Goal: Information Seeking & Learning: Learn about a topic

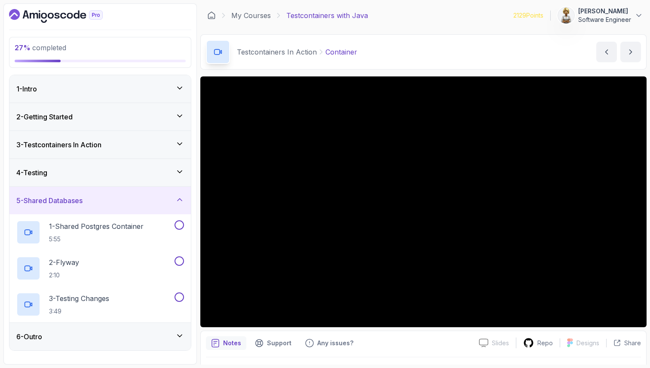
click at [182, 144] on icon at bounding box center [179, 144] width 9 height 9
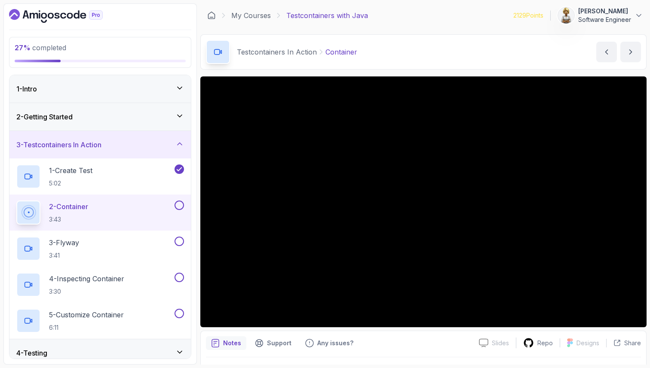
click at [121, 203] on div "2 - Container 3:43" at bounding box center [94, 213] width 156 height 24
click at [82, 206] on p "2 - Container" at bounding box center [68, 207] width 39 height 10
click at [134, 211] on div "2 - Container 3:43" at bounding box center [94, 213] width 156 height 24
click at [98, 263] on div "3 - Flyway 3:41" at bounding box center [99, 249] width 181 height 36
click at [88, 208] on p "2 - Container" at bounding box center [68, 207] width 39 height 10
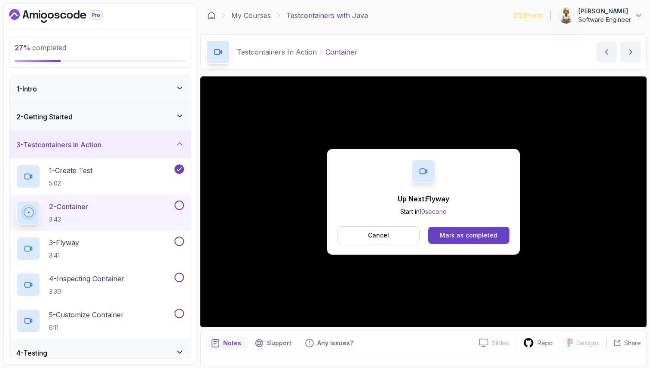
drag, startPoint x: 229, startPoint y: 327, endPoint x: 219, endPoint y: 314, distance: 16.0
click at [219, 314] on div "Up Next: Flyway Start in 10 second Cancel Mark as completed" at bounding box center [423, 202] width 446 height 251
click at [473, 231] on div "Mark as completed" at bounding box center [469, 235] width 58 height 9
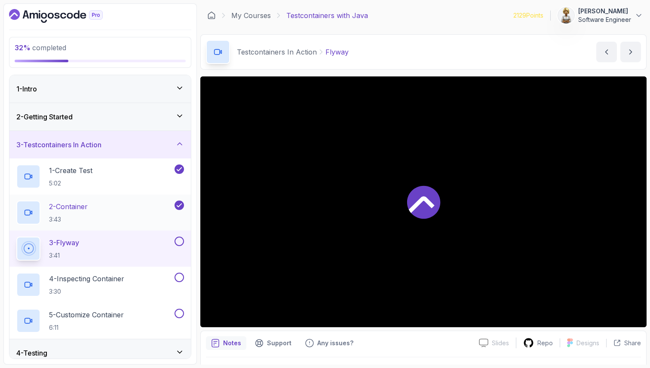
click at [121, 204] on div "2 - Container 3:43" at bounding box center [94, 213] width 156 height 24
